Goal: Task Accomplishment & Management: Use online tool/utility

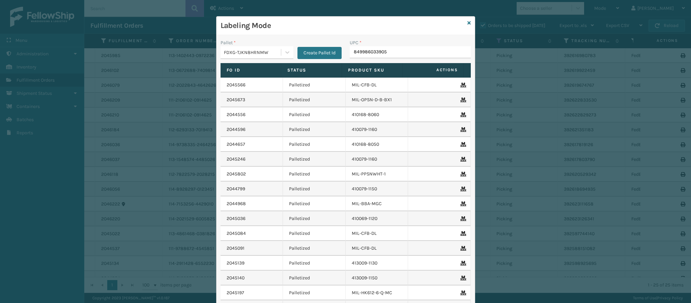
type input "849986033905"
type input "849986"
type input "804879486299"
type input "840985124113"
type input "8409851182"
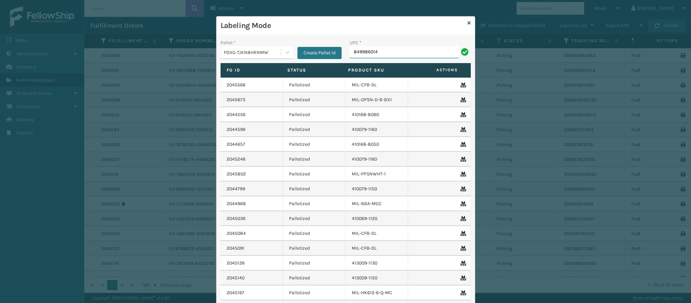
type input "8499860140"
type input "849986014003"
type input "849986013"
type input "84998601399"
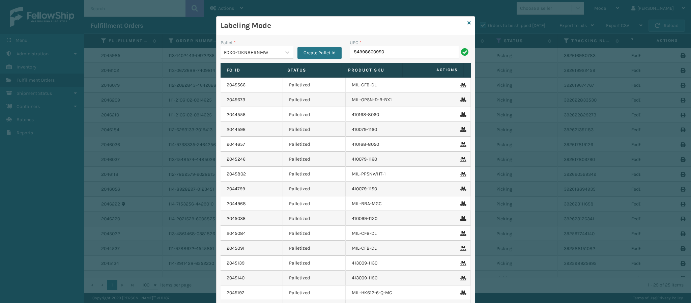
type input "849986009504"
type input "840985112622"
type input "840985"
type input "84098511262"
type input "8499860339"
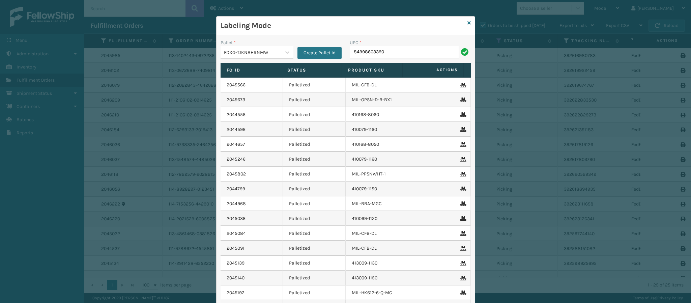
type input "849986033905"
type input "849986012689"
type input "84098512043"
type input "84098511262"
type input "849986009498"
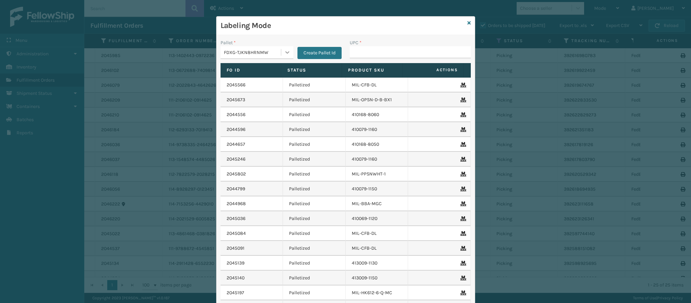
click at [284, 54] on icon at bounding box center [287, 52] width 7 height 7
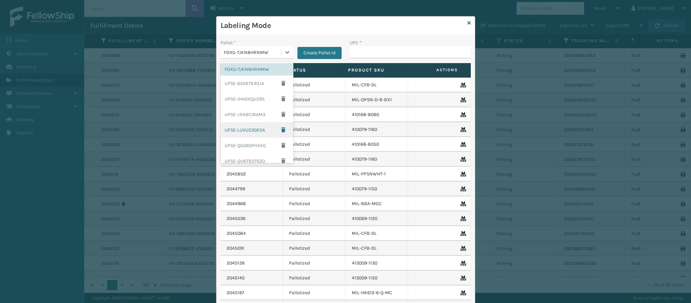
scroll to position [112, 0]
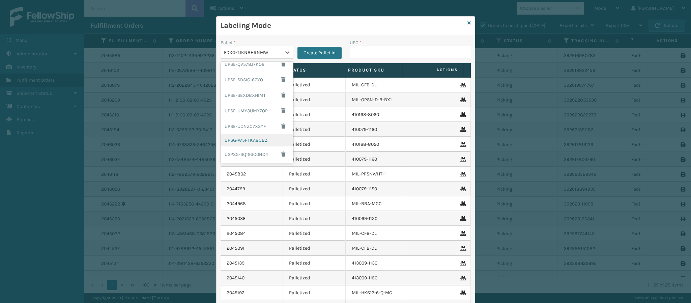
click at [251, 140] on div "UPSG-W5PTKA8CBZ" at bounding box center [256, 140] width 73 height 12
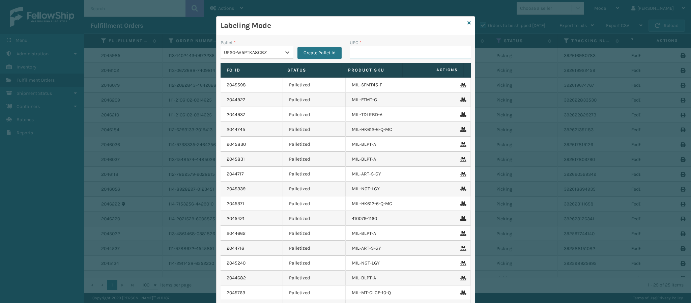
click at [350, 54] on input "UPC *" at bounding box center [410, 52] width 121 height 12
type input "84098512586"
click at [462, 24] on div "Labeling Mode" at bounding box center [345, 26] width 258 height 19
click at [467, 24] on icon at bounding box center [468, 23] width 3 height 5
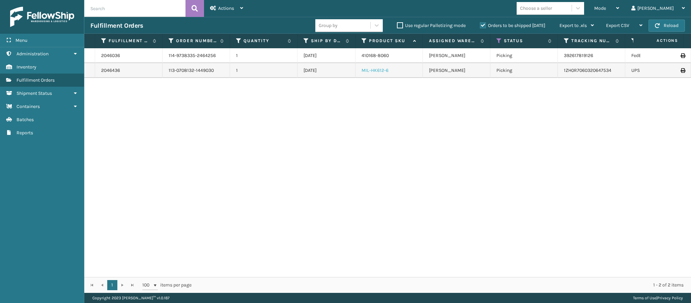
click at [366, 69] on link "MIL-HK612-6" at bounding box center [374, 70] width 27 height 6
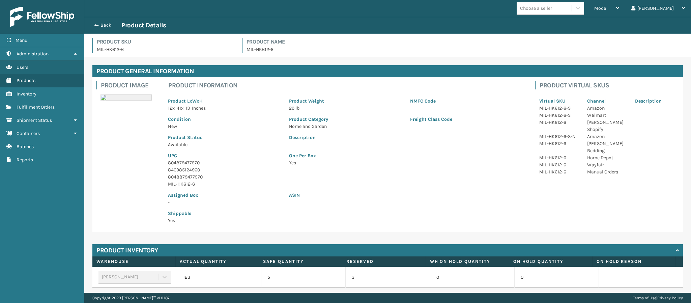
click at [196, 164] on p "804879477570" at bounding box center [224, 162] width 113 height 7
copy p "804879477570"
click at [105, 24] on button "Back" at bounding box center [105, 25] width 31 height 6
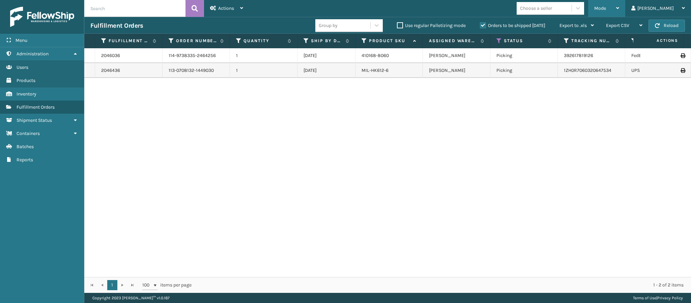
click at [619, 8] on div "Mode" at bounding box center [606, 8] width 25 height 17
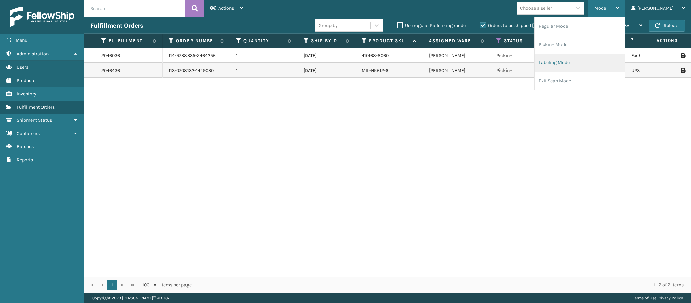
click at [592, 63] on li "Labeling Mode" at bounding box center [579, 63] width 90 height 18
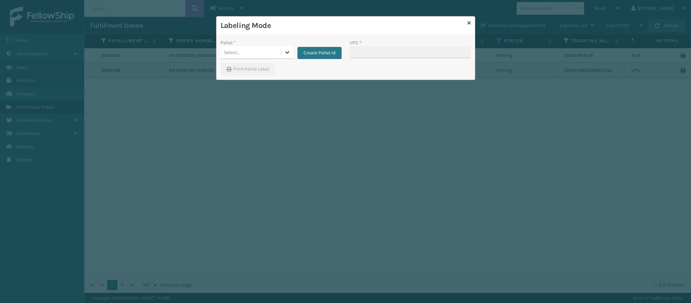
drag, startPoint x: 297, startPoint y: 55, endPoint x: 292, endPoint y: 57, distance: 5.4
click at [292, 57] on div "Pallet * 0 results available. Select is focused ,type to refine list, press Dow…" at bounding box center [280, 49] width 121 height 20
click at [291, 57] on div at bounding box center [287, 52] width 12 height 12
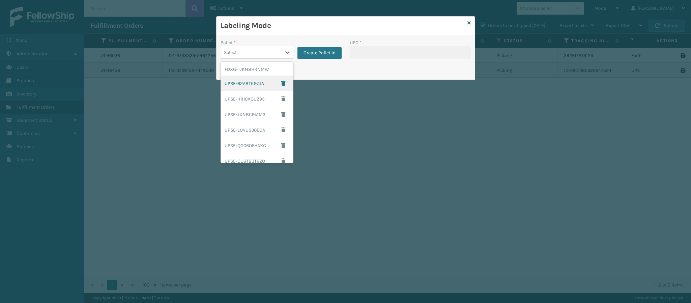
scroll to position [112, 0]
click at [261, 142] on div "UPSG-W5PTKA8CBZ" at bounding box center [256, 140] width 73 height 12
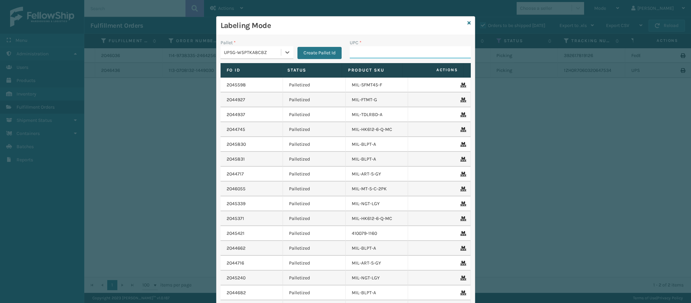
click at [359, 50] on input "UPC *" at bounding box center [410, 52] width 121 height 12
paste input "804879477570"
type input "804879477570"
